Goal: Go to known website: Go to known website

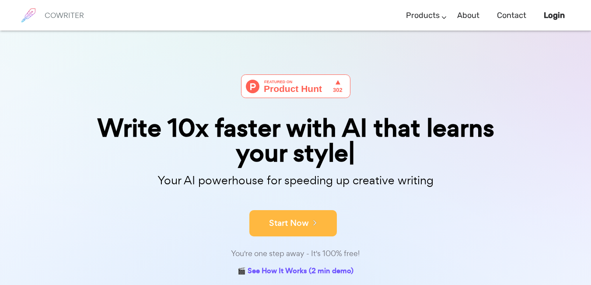
click at [325, 214] on button "Start Now" at bounding box center [293, 223] width 88 height 26
click at [315, 221] on icon at bounding box center [313, 222] width 8 height 10
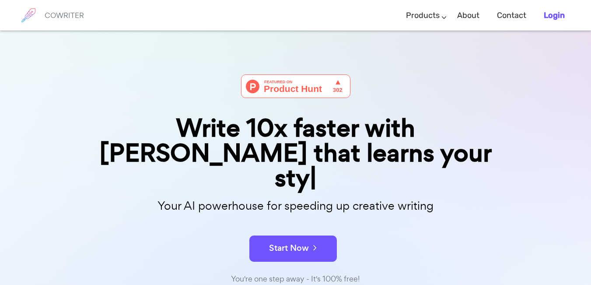
click at [548, 21] on link "Login" at bounding box center [554, 16] width 21 height 26
